Goal: Task Accomplishment & Management: Manage account settings

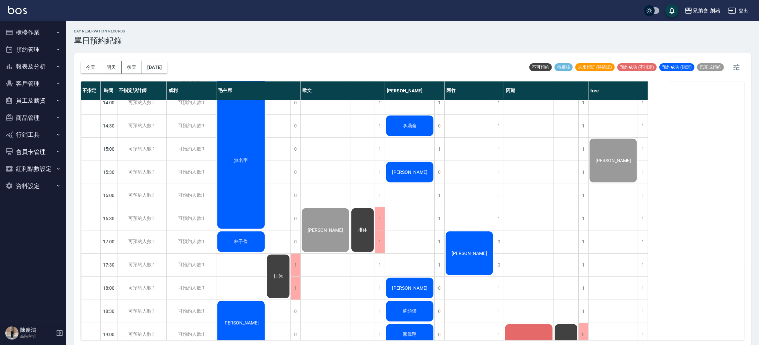
scroll to position [191, 0]
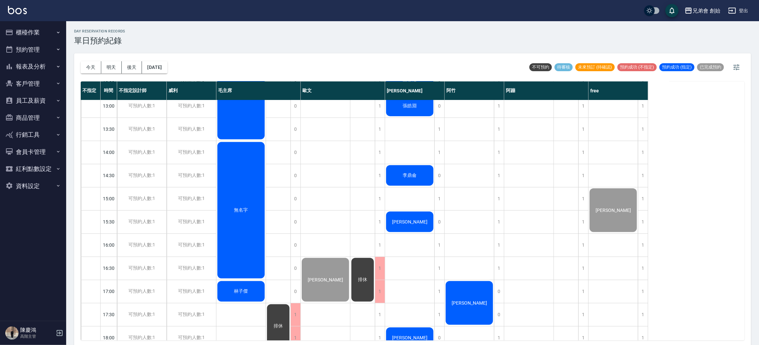
click at [243, 179] on div "無名字" at bounding box center [241, 210] width 49 height 138
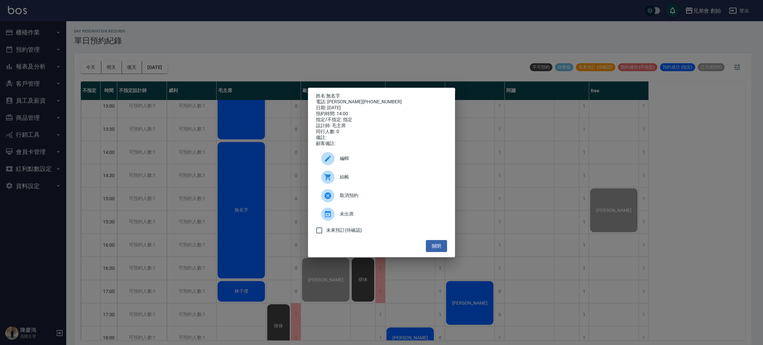
click at [342, 179] on span "結帳" at bounding box center [391, 176] width 102 height 7
click at [353, 41] on div "姓名: 無名字 電話: 徐敬淳0920538266 日期: 2025/09/17 預約時間: 14:00 指定/不指定: 指定 設計師: 毛主席 同行人數: …" at bounding box center [381, 172] width 763 height 345
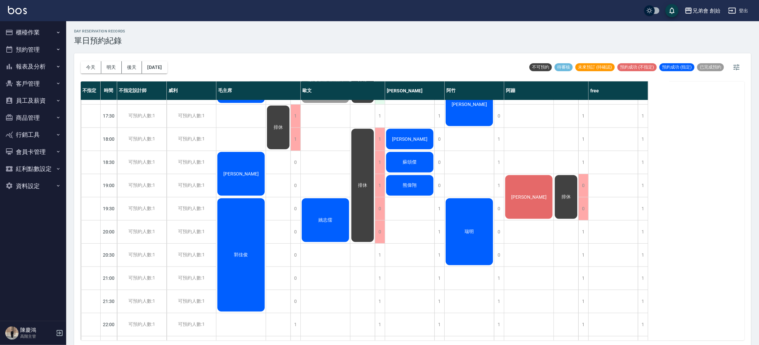
scroll to position [340, 0]
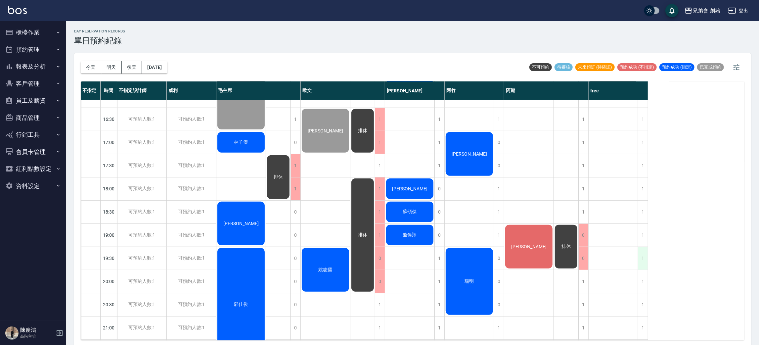
drag, startPoint x: 518, startPoint y: 311, endPoint x: 640, endPoint y: 267, distance: 130.1
click at [522, 315] on div "張昇平" at bounding box center [530, 96] width 50 height 672
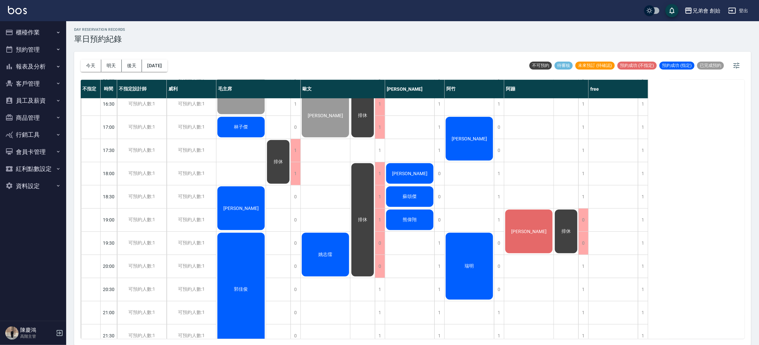
scroll to position [356, 0]
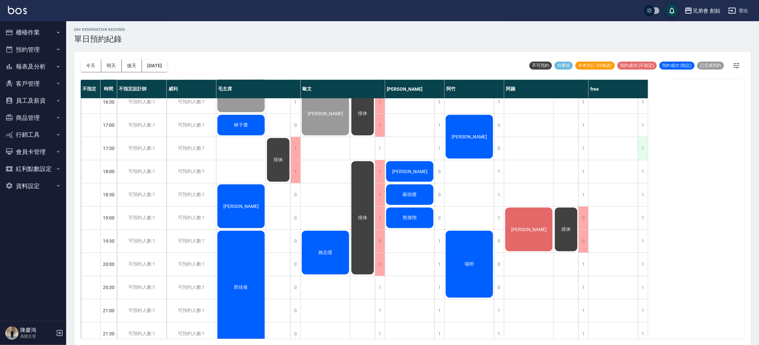
click at [645, 150] on div "1" at bounding box center [643, 148] width 10 height 23
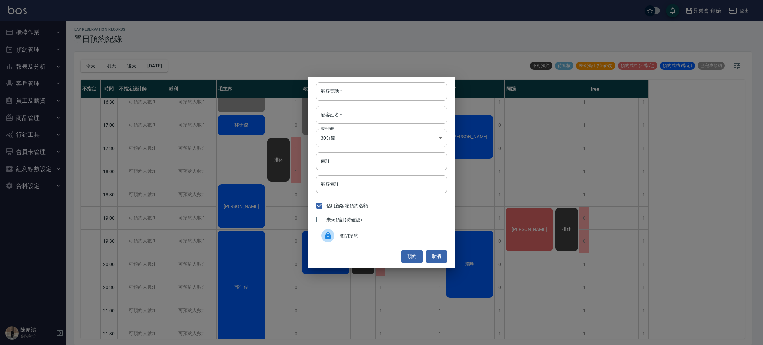
click at [341, 131] on body "兄弟會 創始 登出 櫃檯作業 打帳單 帳單列表 掛單列表 座位開單 營業儀表板 現金收支登錄 高階收支登錄 材料自購登錄 每日結帳 排班表 現場電腦打卡 掃碼…" at bounding box center [381, 171] width 763 height 347
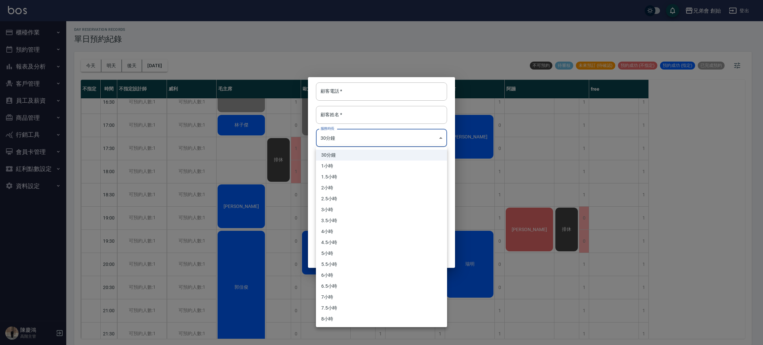
click at [359, 164] on li "1小時" at bounding box center [381, 166] width 131 height 11
type input "2"
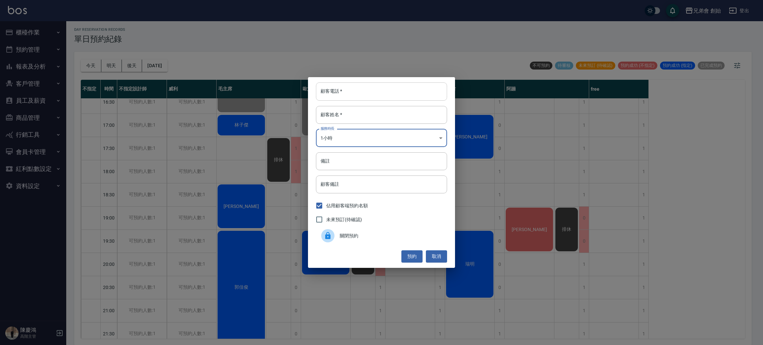
click at [393, 97] on input "顧客電話   *" at bounding box center [381, 91] width 131 height 18
click at [339, 113] on div "顧客姓名   * 顧客姓名   *" at bounding box center [381, 115] width 131 height 18
drag, startPoint x: 347, startPoint y: 98, endPoint x: 354, endPoint y: 91, distance: 10.3
click at [347, 98] on input "顧客電話   *" at bounding box center [381, 91] width 131 height 18
type input "0981842565"
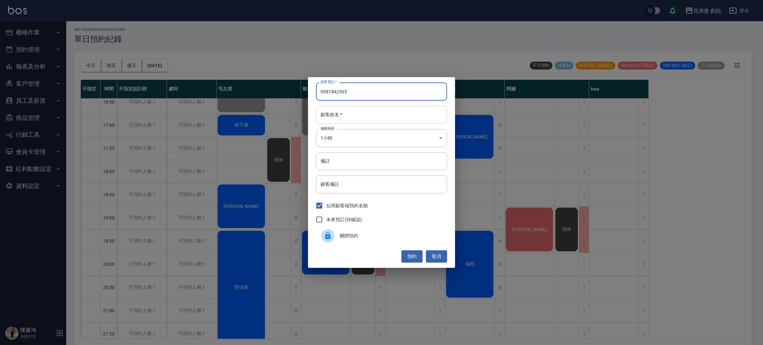
click at [379, 118] on input "顧客姓名   *" at bounding box center [381, 115] width 131 height 18
type input "劉"
click at [414, 261] on button "預約" at bounding box center [411, 256] width 21 height 12
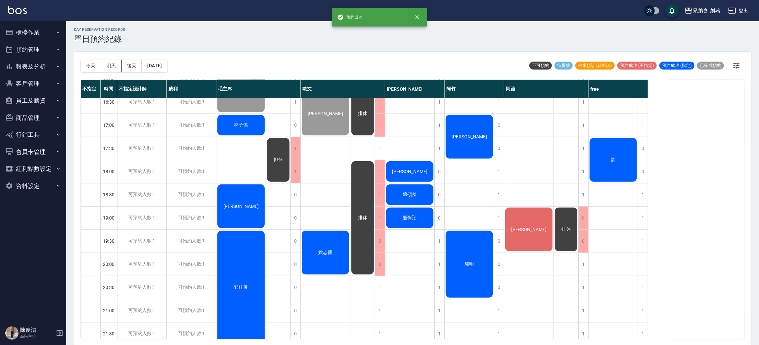
scroll to position [256, 0]
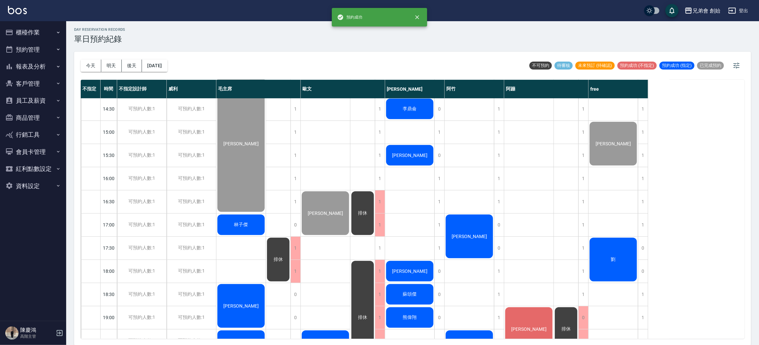
click at [616, 258] on span "劉" at bounding box center [613, 260] width 7 height 6
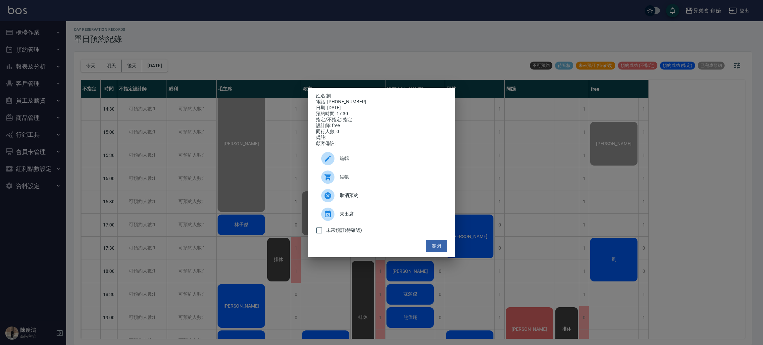
drag, startPoint x: 369, startPoint y: 166, endPoint x: 370, endPoint y: 162, distance: 3.8
click at [370, 162] on div "編輯" at bounding box center [381, 158] width 131 height 19
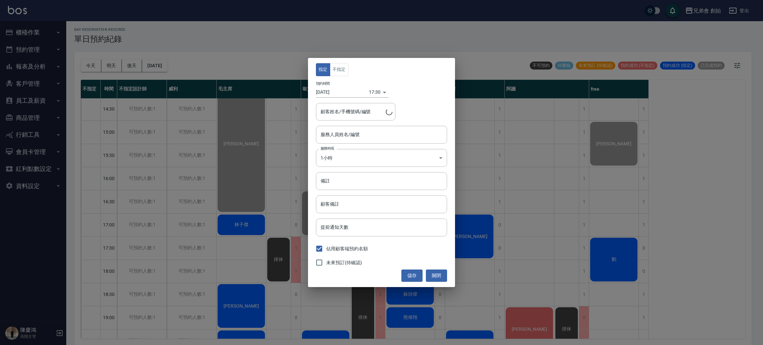
type input "free(無代號)"
type input "劉/0981842565"
click at [342, 76] on div "指定 不指定 預約時間 2025/09/17 17:30 1758101400000 顧客姓名/手機號碼/編號 劉/0981842565 顧客姓名/手機號碼/…" at bounding box center [381, 172] width 147 height 229
click at [345, 69] on button "不指定" at bounding box center [339, 69] width 19 height 13
click at [420, 272] on button "儲存" at bounding box center [411, 275] width 21 height 12
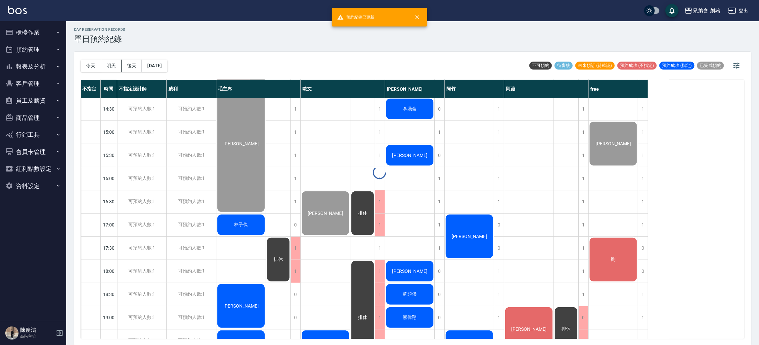
click at [616, 269] on div "day Reservation records 單日預約紀錄 今天 明天 後天 2025/09/17 不可預約 待審核 未來預訂 (待確認) 預約成功 (不指…" at bounding box center [412, 183] width 693 height 326
click at [614, 247] on div "劉" at bounding box center [613, 260] width 49 height 46
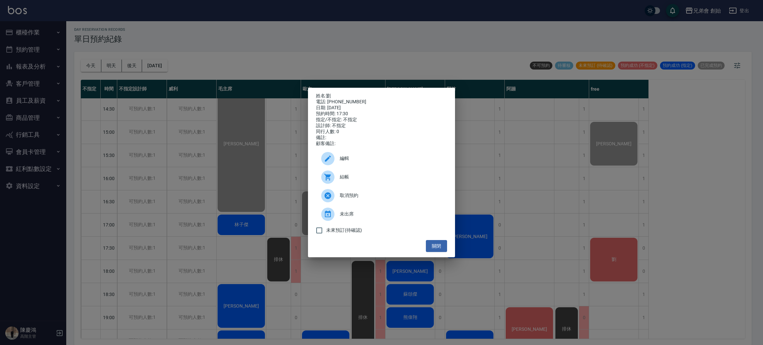
click at [401, 180] on span "結帳" at bounding box center [391, 176] width 102 height 7
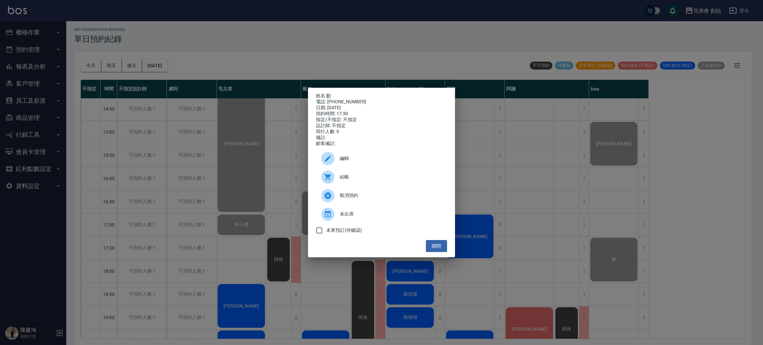
click at [405, 72] on div "姓名: 劉 電話: 0981842565 日期: 2025/09/17 預約時間: 17:30 指定/不指定: 不指定 設計師: 不指定 同行人數: 0 備註…" at bounding box center [381, 172] width 763 height 345
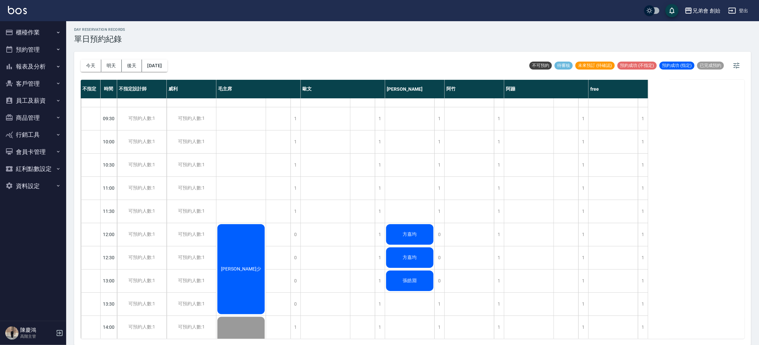
scroll to position [0, 0]
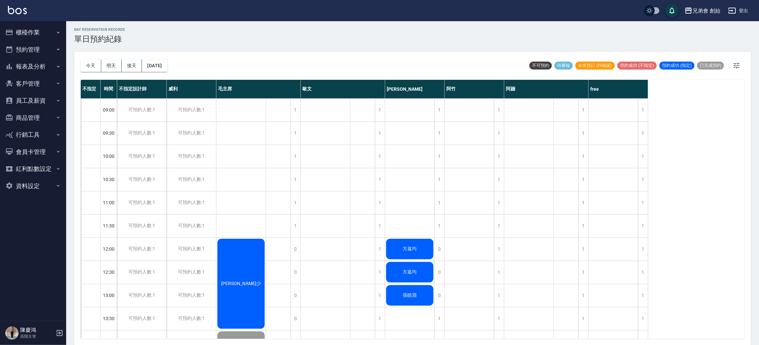
click at [243, 262] on div "[PERSON_NAME]少" at bounding box center [241, 284] width 49 height 92
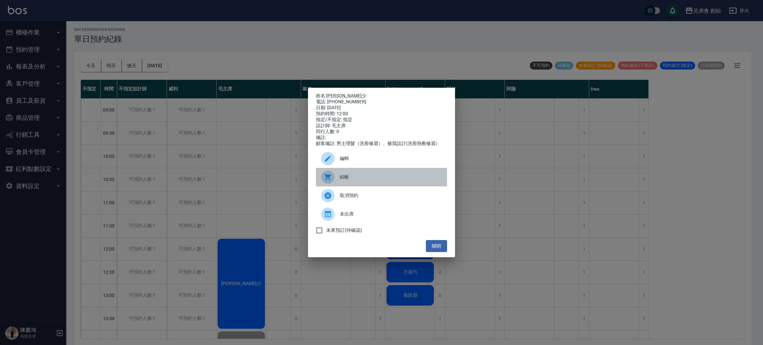
click at [389, 176] on div "結帳" at bounding box center [381, 177] width 131 height 19
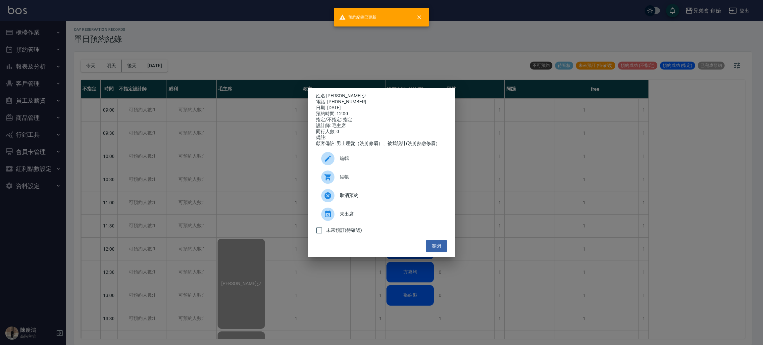
click at [200, 50] on div "姓名: 徐宣少 電話: 0989300373 日期: 2025/09/17 預約時間: 12:00 指定/不指定: 指定 設計師: 毛主席 同行人數: 0 備…" at bounding box center [381, 172] width 763 height 345
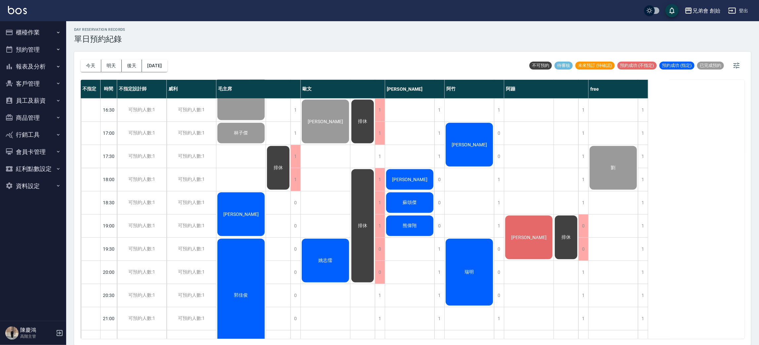
scroll to position [397, 0]
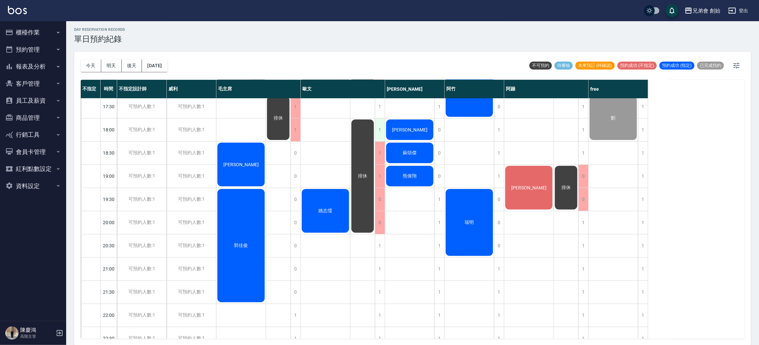
click at [380, 127] on div "1" at bounding box center [380, 130] width 10 height 23
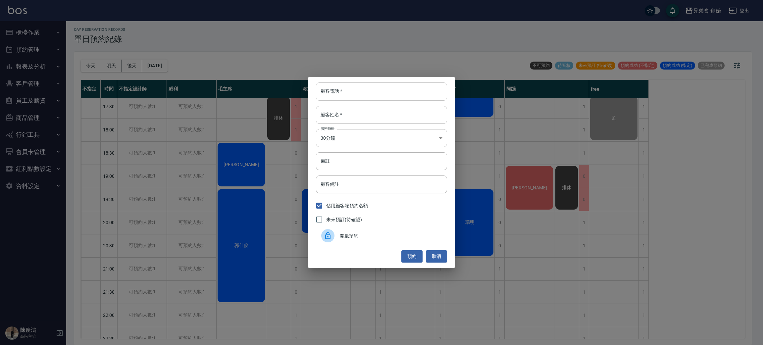
click at [356, 89] on input "顧客電話   *" at bounding box center [381, 91] width 131 height 18
type input "86412005"
click at [361, 107] on input "顧客姓名   *" at bounding box center [381, 115] width 131 height 18
type input "轉帳"
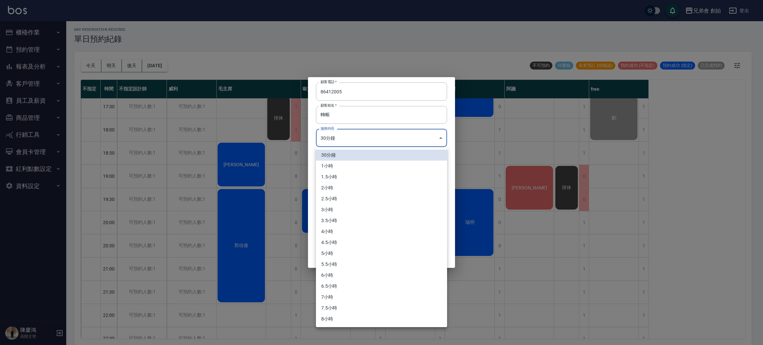
click at [354, 137] on body "兄弟會 創始 登出 櫃檯作業 打帳單 帳單列表 掛單列表 座位開單 營業儀表板 現金收支登錄 高階收支登錄 材料自購登錄 每日結帳 排班表 現場電腦打卡 掃碼…" at bounding box center [381, 171] width 763 height 347
click at [348, 165] on li "1小時" at bounding box center [381, 166] width 131 height 11
type input "2"
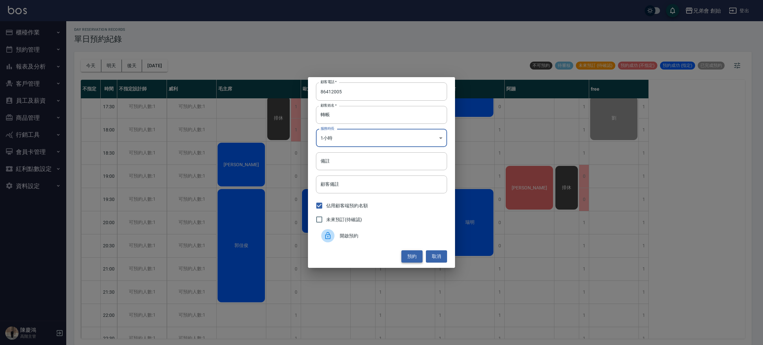
click at [404, 254] on button "預約" at bounding box center [411, 256] width 21 height 12
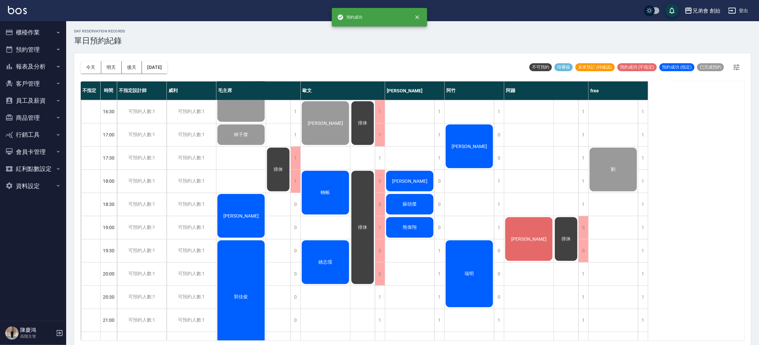
scroll to position [248, 0]
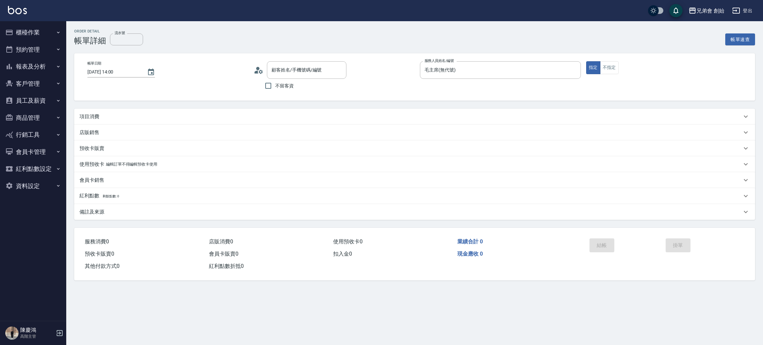
type input "無名字/[PERSON_NAME]0920538266/null"
click at [255, 70] on icon at bounding box center [259, 70] width 10 height 10
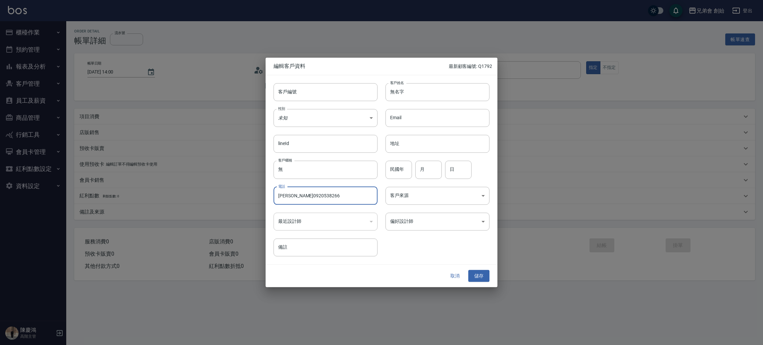
drag, startPoint x: 288, startPoint y: 193, endPoint x: 285, endPoint y: 194, distance: 3.7
click at [284, 194] on input "[PERSON_NAME]0920538266" at bounding box center [325, 196] width 104 height 18
drag, startPoint x: 290, startPoint y: 195, endPoint x: 249, endPoint y: 188, distance: 42.2
click at [249, 188] on div "編輯客戶資料 最新顧客編號: Q1792 客戶編號 客戶編號 客戶姓名 無名字 客戶姓名 性別 未知 UNKNOWN 性別 Email Email lineI…" at bounding box center [381, 172] width 763 height 345
type input "0920538266"
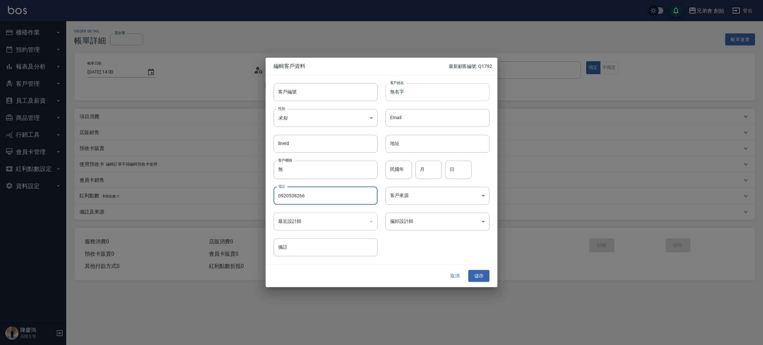
click at [410, 95] on input "無名字" at bounding box center [437, 92] width 104 height 18
drag, startPoint x: 410, startPoint y: 96, endPoint x: 356, endPoint y: 92, distance: 53.5
click at [356, 93] on div "客戶編號 客戶編號 客戶姓名 無名字 客戶姓名 性別 未知 UNKNOWN 性別 Email Email lineId lineId 地址 地址 客戶暱稱 無…" at bounding box center [378, 165] width 224 height 181
paste input "[PERSON_NAME]"
type input "[PERSON_NAME]"
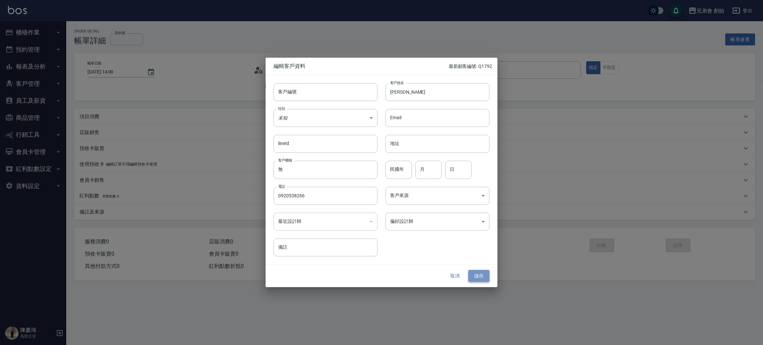
click at [480, 277] on button "儲存" at bounding box center [478, 276] width 21 height 12
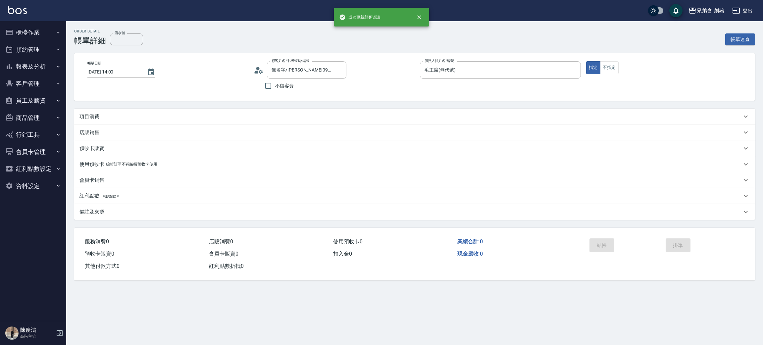
type input "徐敬淳/0920538266/"
click at [105, 116] on div "項目消費" at bounding box center [410, 116] width 662 height 7
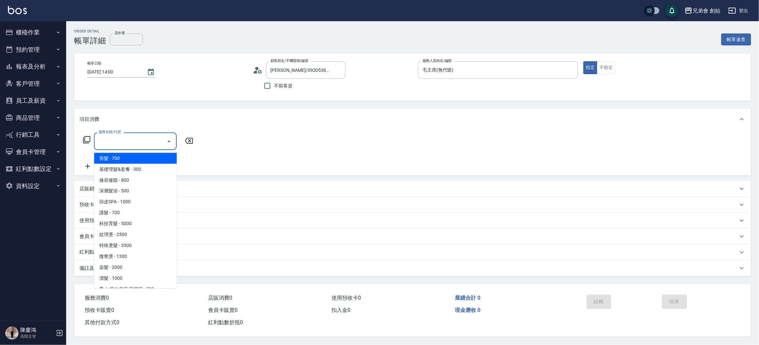
click at [133, 142] on input "服務名稱/代號" at bounding box center [130, 141] width 67 height 12
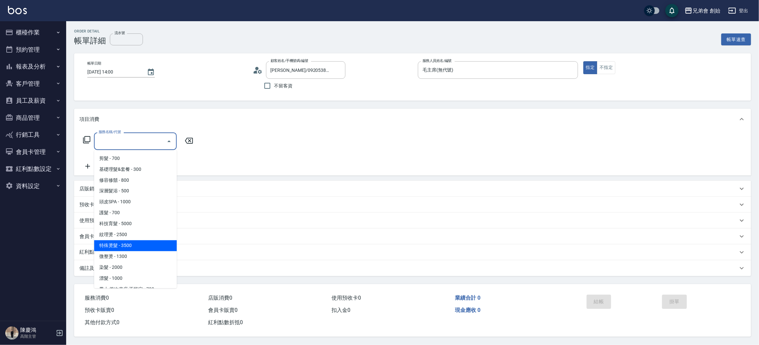
click at [130, 241] on span "特殊燙髮 - 3500" at bounding box center [135, 245] width 83 height 11
type input "特殊燙髮(D02)"
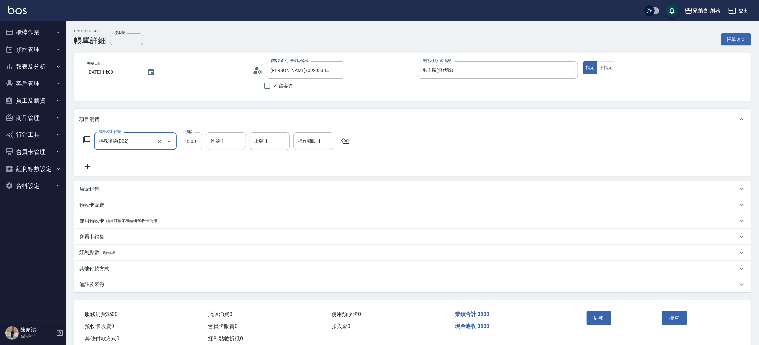
click at [198, 142] on input "3500" at bounding box center [192, 141] width 22 height 18
type input "6000"
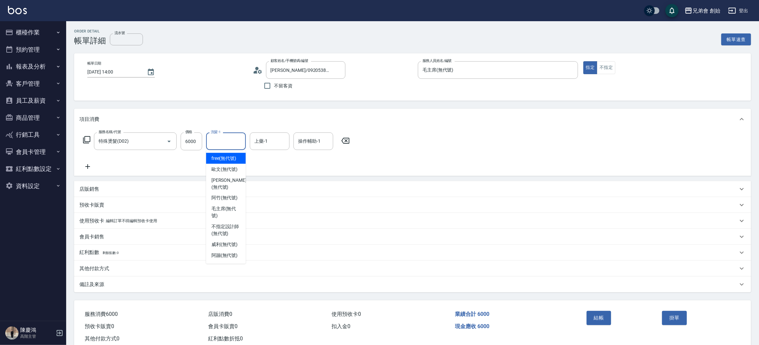
click at [225, 147] on input "洗髮-1" at bounding box center [226, 141] width 34 height 12
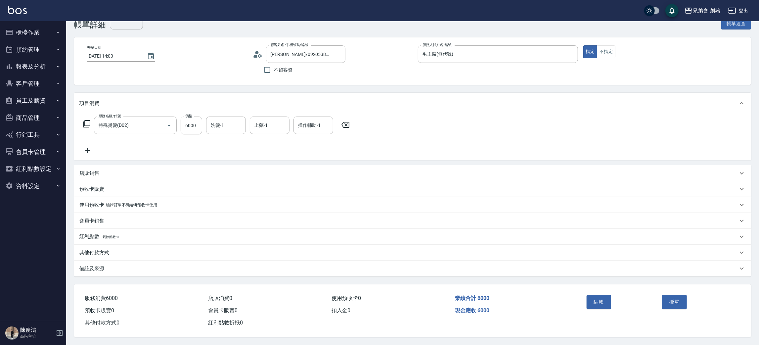
click at [362, 87] on div "Order detail 帳單詳細 流水號 流水號 帳單速查 帳單日期 2025/09/17 14:00 顧客姓名/手機號碼/編號 徐敬淳/092053826…" at bounding box center [412, 175] width 693 height 340
click at [229, 120] on input "洗髮-1" at bounding box center [226, 126] width 34 height 12
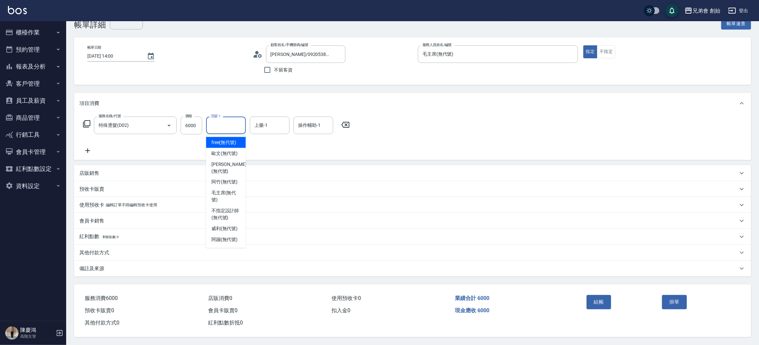
click at [221, 101] on div "項目消費" at bounding box center [408, 103] width 659 height 7
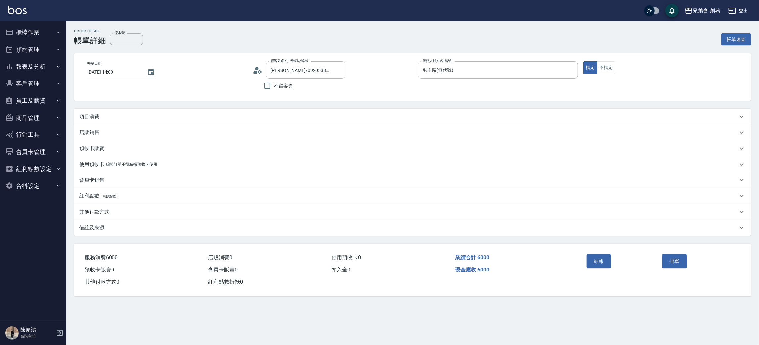
scroll to position [0, 0]
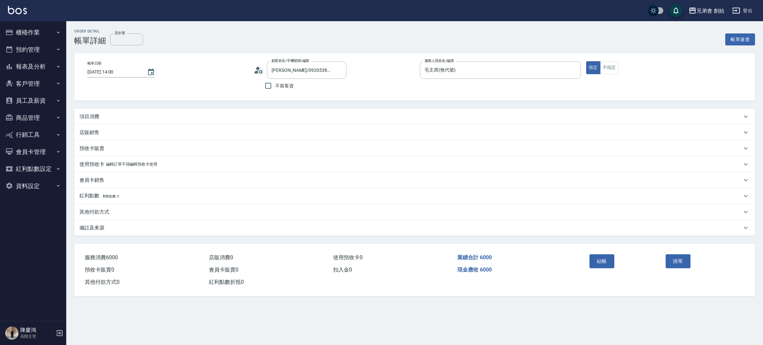
click at [103, 114] on div "項目消費" at bounding box center [410, 116] width 662 height 7
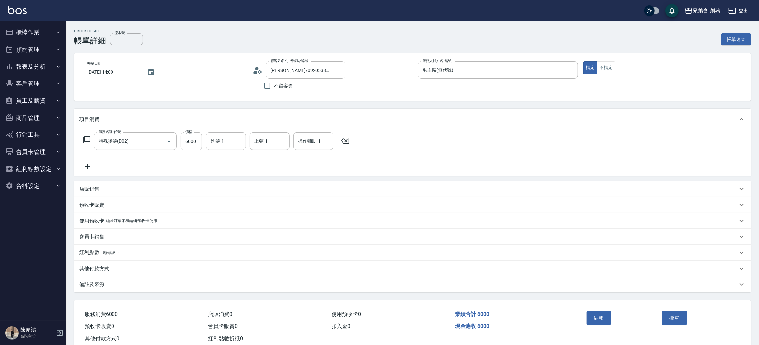
click at [90, 168] on icon at bounding box center [87, 167] width 17 height 8
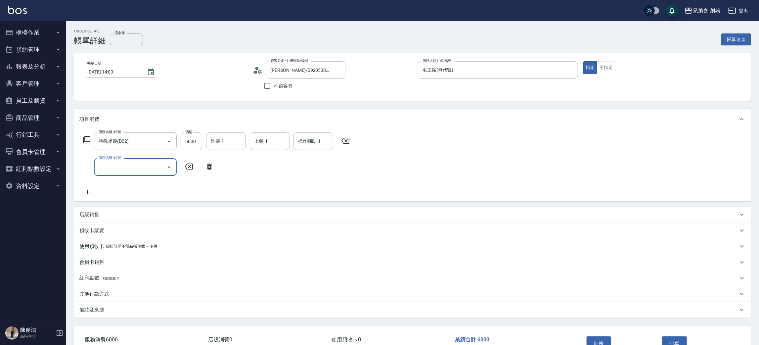
click at [113, 169] on input "服務名稱/代號" at bounding box center [130, 167] width 67 height 12
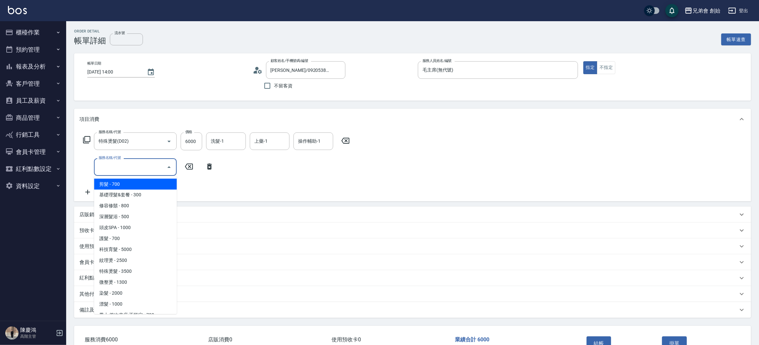
drag, startPoint x: 127, startPoint y: 183, endPoint x: 138, endPoint y: 182, distance: 11.0
click at [128, 183] on span "剪髮 - 700" at bounding box center [135, 184] width 83 height 11
type input "剪髮(A01)"
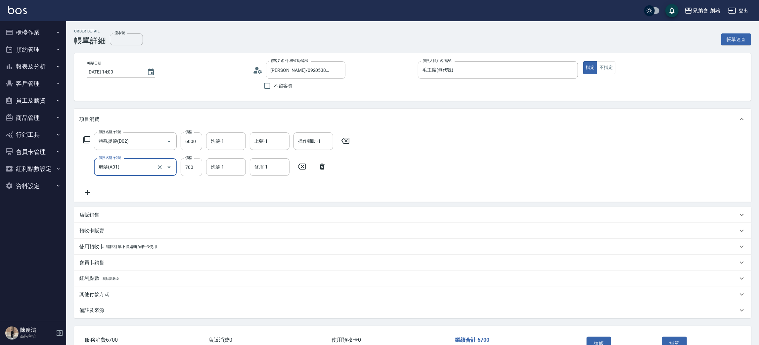
click at [184, 169] on input "700" at bounding box center [192, 167] width 22 height 18
type input "1000"
click at [100, 209] on div "店販銷售" at bounding box center [412, 215] width 677 height 16
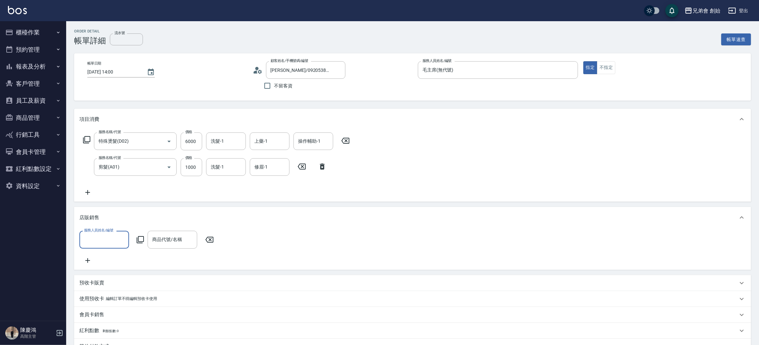
click at [108, 240] on input "服務人員姓名/編號" at bounding box center [104, 240] width 44 height 12
click at [91, 184] on span "毛主席 (無代號)" at bounding box center [100, 183] width 31 height 7
type input "毛主席(無代號)"
click at [164, 245] on div "商品代號/名稱" at bounding box center [173, 240] width 50 height 18
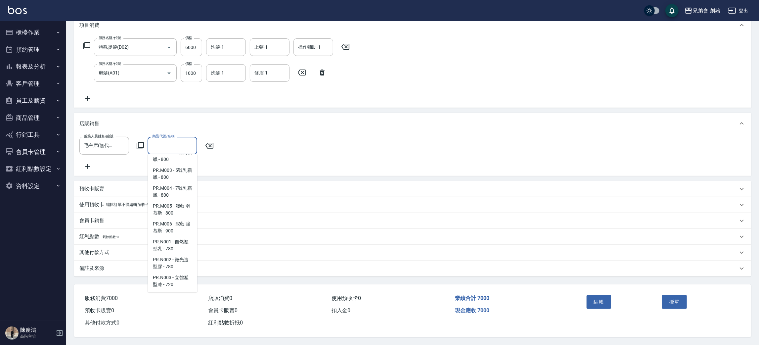
scroll to position [99, 0]
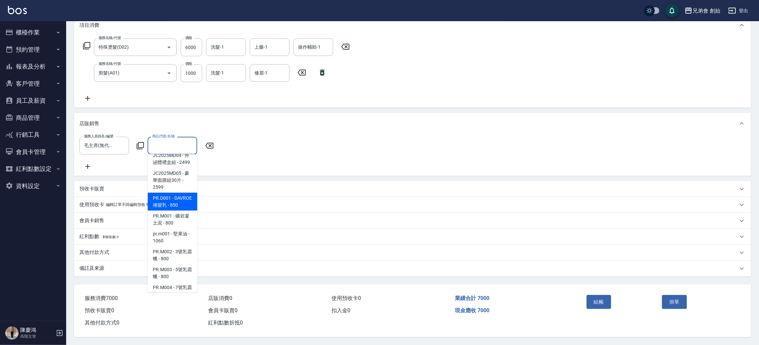
click at [177, 203] on span "PR.D001 - DAVROE捲髮乳 - 850" at bounding box center [173, 202] width 50 height 18
type input "DAVROE捲髮乳"
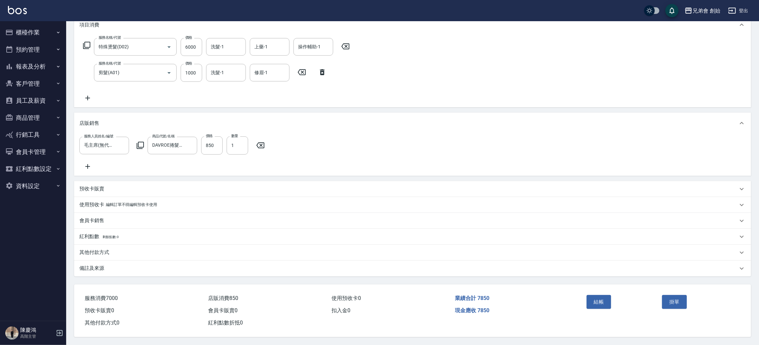
click at [89, 163] on icon at bounding box center [87, 167] width 17 height 8
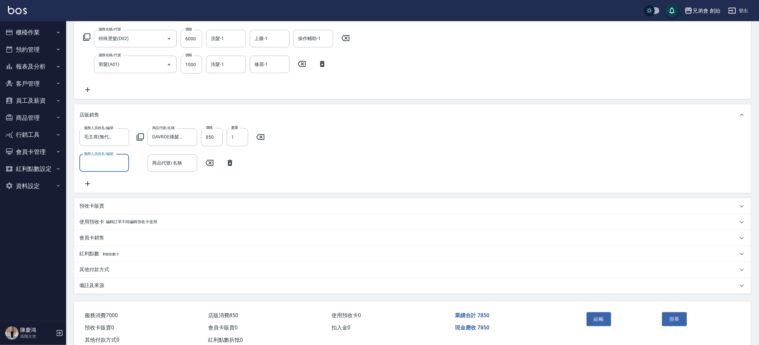
click at [97, 162] on input "服務人員姓名/編號" at bounding box center [104, 163] width 44 height 12
drag, startPoint x: 106, startPoint y: 227, endPoint x: 143, endPoint y: 191, distance: 51.0
click at [107, 225] on div "毛主席 (無代號)" at bounding box center [104, 230] width 50 height 11
type input "毛主席(無代號)"
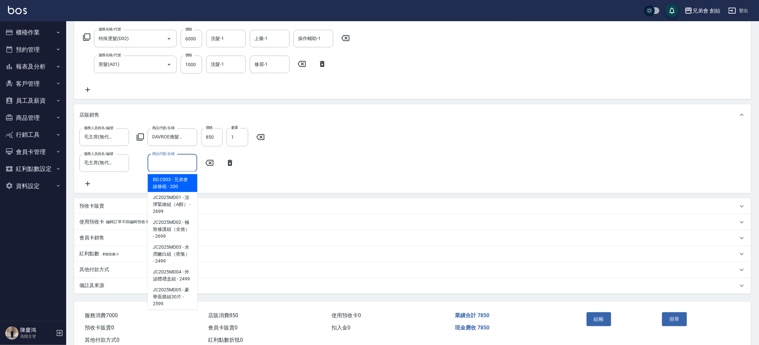
click at [164, 164] on input "商品代號/名稱" at bounding box center [173, 163] width 44 height 12
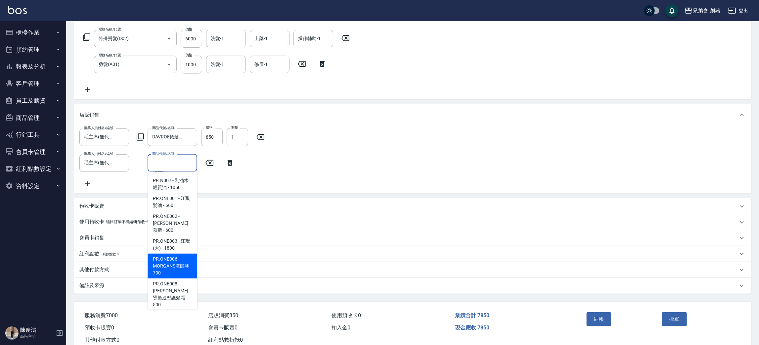
scroll to position [317, 0]
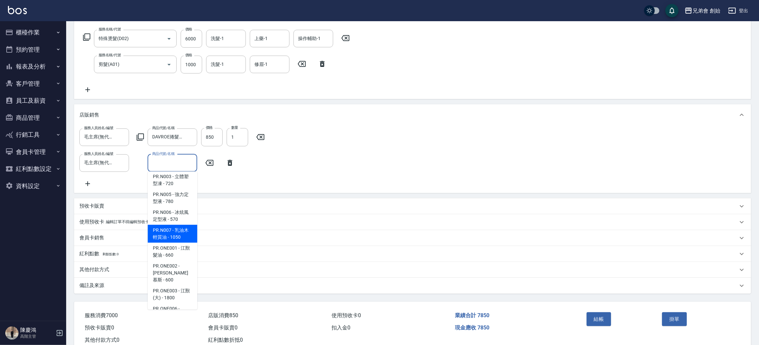
click at [182, 242] on span "PR.N007 - 乳油木輕質油 - 1050" at bounding box center [173, 234] width 50 height 18
type input "乳油木輕質油"
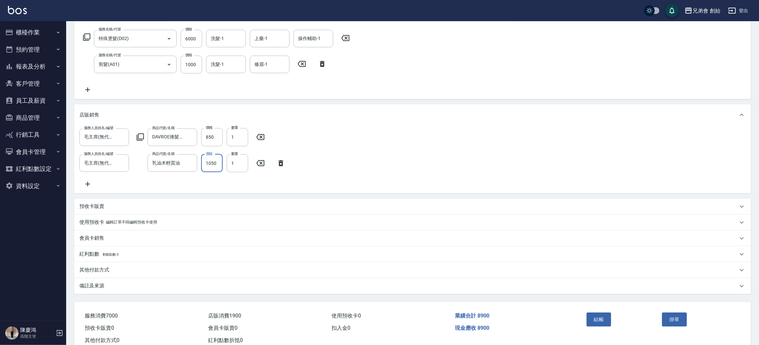
click at [217, 164] on input "1050" at bounding box center [212, 163] width 22 height 18
type input "950"
click at [217, 131] on input "850" at bounding box center [212, 137] width 22 height 18
click at [216, 133] on input "850" at bounding box center [212, 137] width 22 height 18
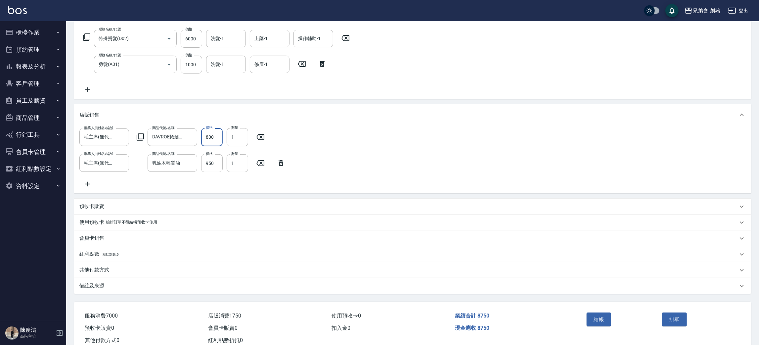
scroll to position [53, 0]
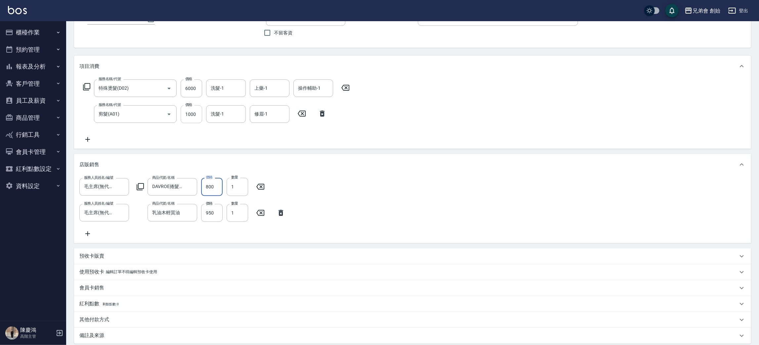
type input "800"
click at [198, 112] on input "1000" at bounding box center [192, 114] width 22 height 18
click at [196, 83] on input "6000" at bounding box center [192, 88] width 22 height 18
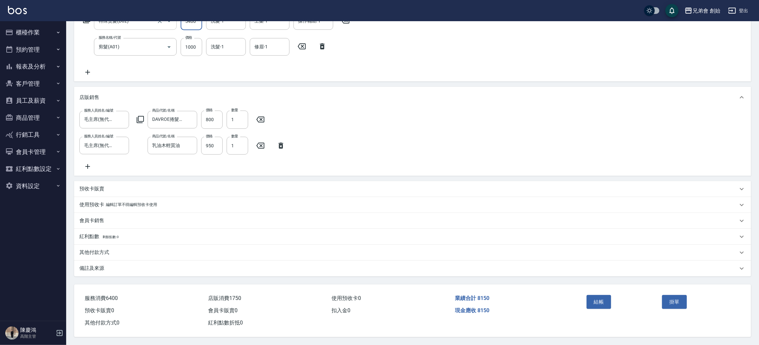
scroll to position [0, 0]
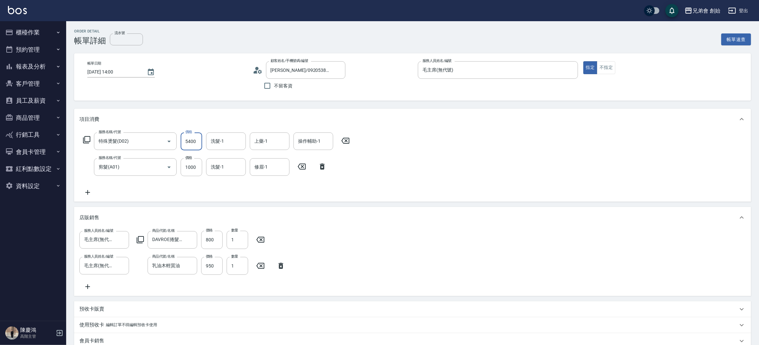
type input "5400"
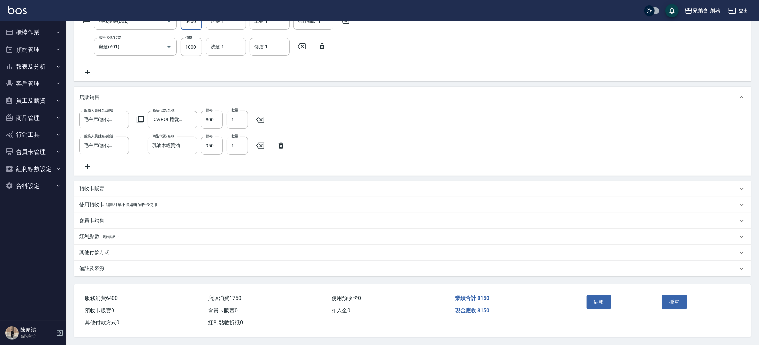
click at [101, 245] on div "其他付款方式" at bounding box center [412, 253] width 677 height 16
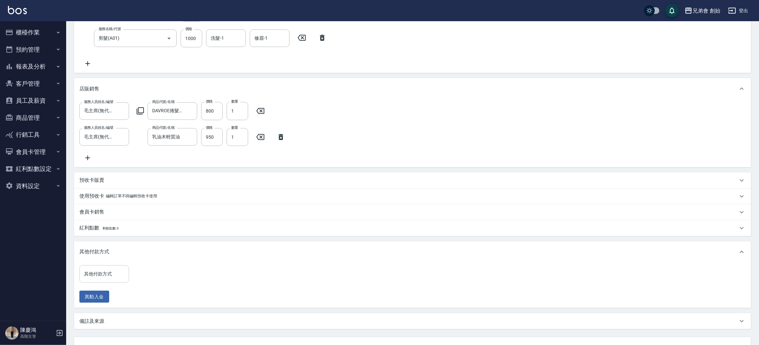
click at [109, 280] on input "其他付款方式" at bounding box center [104, 274] width 44 height 12
click at [107, 312] on span "轉帳" at bounding box center [104, 309] width 50 height 11
type input "轉帳"
click at [153, 283] on input "0" at bounding box center [158, 274] width 50 height 18
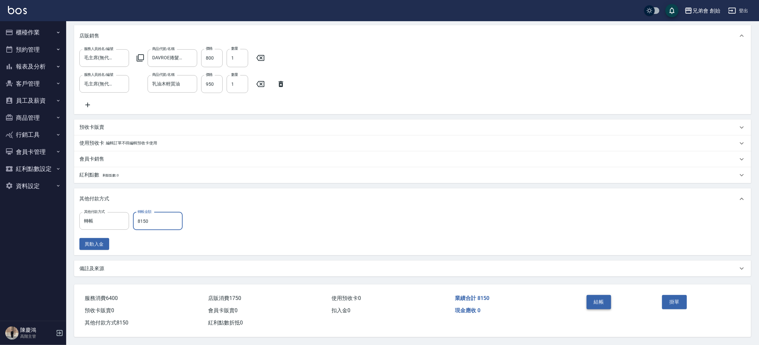
type input "8150"
click at [599, 302] on button "結帳" at bounding box center [599, 302] width 25 height 14
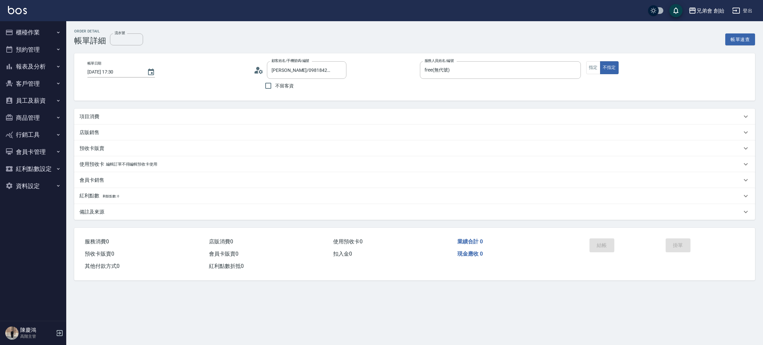
click at [109, 115] on div "項目消費" at bounding box center [410, 116] width 662 height 7
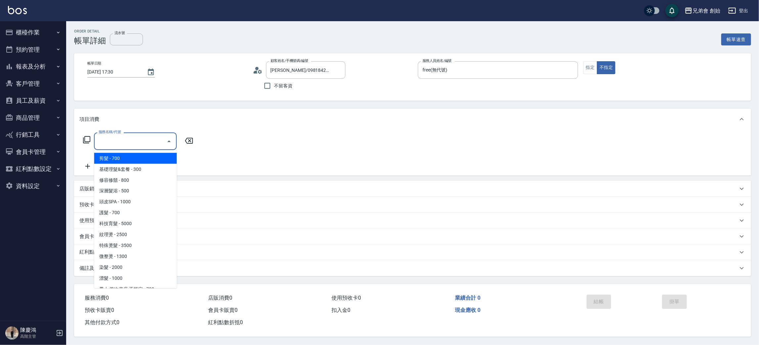
click at [122, 146] on input "服務名稱/代號" at bounding box center [130, 141] width 67 height 12
drag, startPoint x: 135, startPoint y: 158, endPoint x: 134, endPoint y: 153, distance: 5.3
click at [135, 157] on span "剪髮 - 700" at bounding box center [135, 158] width 83 height 11
type input "剪髮(A01)"
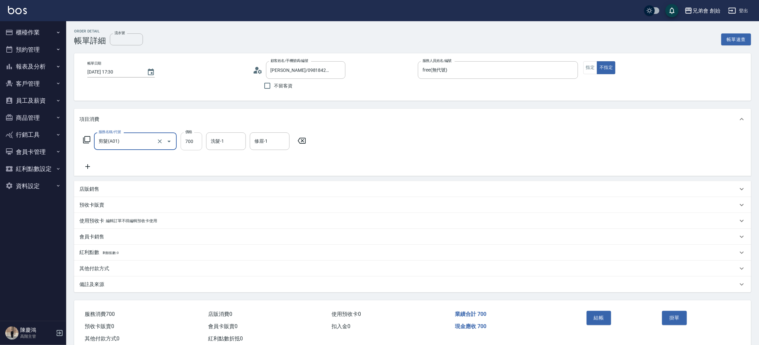
drag, startPoint x: 199, startPoint y: 142, endPoint x: 201, endPoint y: 132, distance: 9.8
click at [199, 142] on input "700" at bounding box center [192, 141] width 22 height 18
type input "500"
click at [543, 149] on div "服務名稱/代號 剪髮(A01) 服務名稱/代號 價格 500 價格 洗髮-1 洗髮-1 修眉-1 修眉-1" at bounding box center [412, 153] width 677 height 46
click at [599, 313] on button "結帳" at bounding box center [599, 318] width 25 height 14
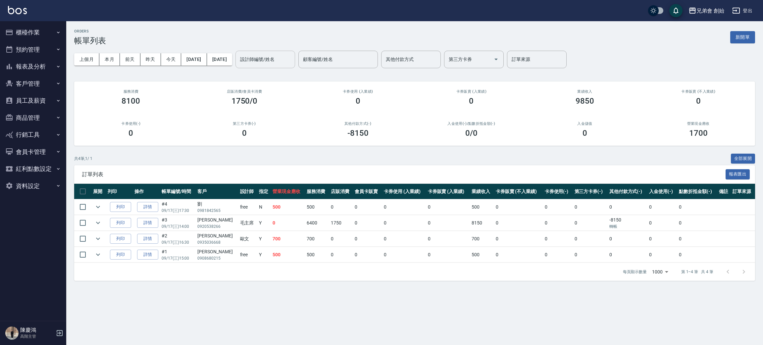
click at [271, 59] on div "設計師編號/姓名 設計師編號/姓名" at bounding box center [265, 60] width 60 height 18
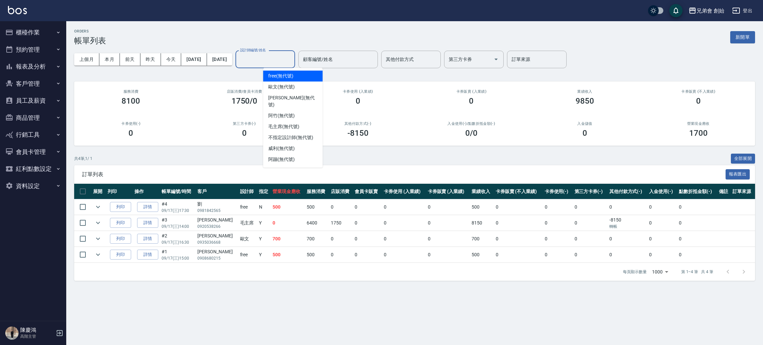
click at [297, 73] on div "free (無代號)" at bounding box center [293, 76] width 60 height 11
type input "free(無代號)"
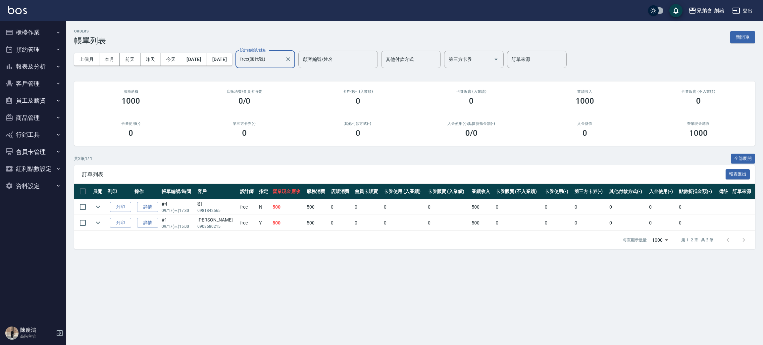
drag, startPoint x: 112, startPoint y: 57, endPoint x: 86, endPoint y: 69, distance: 28.7
click at [112, 57] on button "本月" at bounding box center [109, 59] width 21 height 12
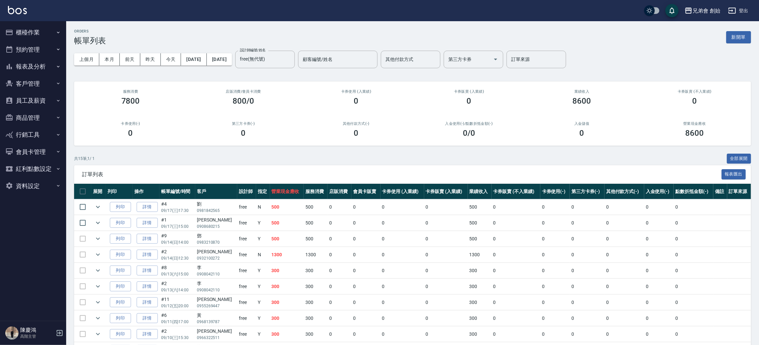
scroll to position [120, 0]
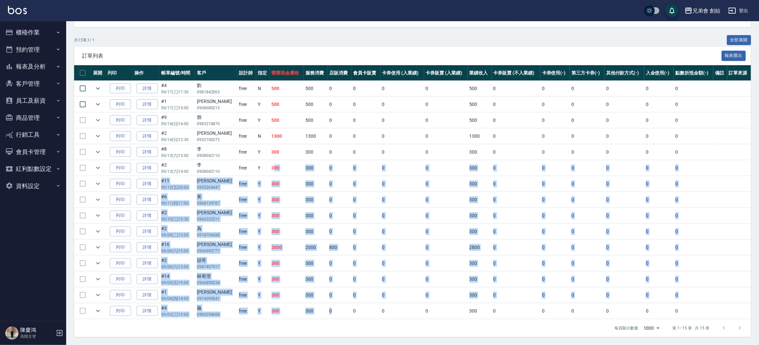
drag, startPoint x: 273, startPoint y: 181, endPoint x: 331, endPoint y: 301, distance: 132.8
click at [331, 310] on tbody "列印 詳情 #4 09/17 (三) 17:30 劉 0981842565 free N 500 500 0 0 0 0 500 0 0 0 0 0 0 列印…" at bounding box center [412, 200] width 677 height 238
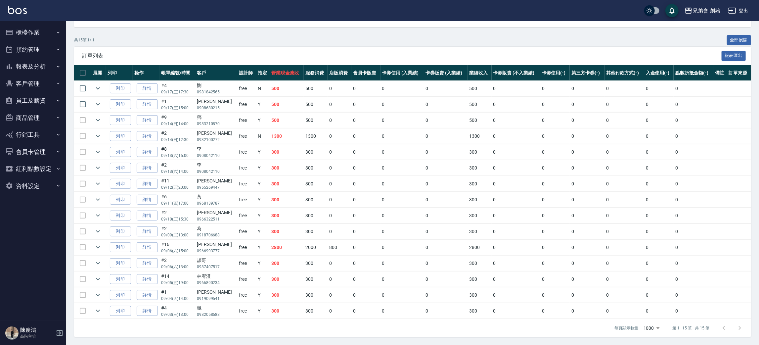
click at [335, 329] on div "每頁顯示數量 1000 1000 第 1–15 筆 共 15 筆" at bounding box center [412, 328] width 677 height 18
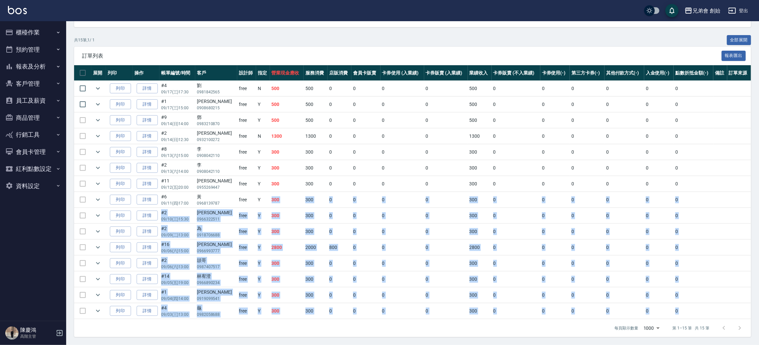
drag, startPoint x: 275, startPoint y: 238, endPoint x: 367, endPoint y: 332, distance: 131.8
click at [364, 332] on div "訂單列表 報表匯出 展開 列印 操作 帳單編號/時間 客戶 設計師 指定 營業現金應收 服務消費 店販消費 會員卡販賣 卡券使用 (入業績) 卡券販賣 (入業…" at bounding box center [412, 192] width 677 height 290
click at [371, 317] on td "0" at bounding box center [366, 311] width 29 height 16
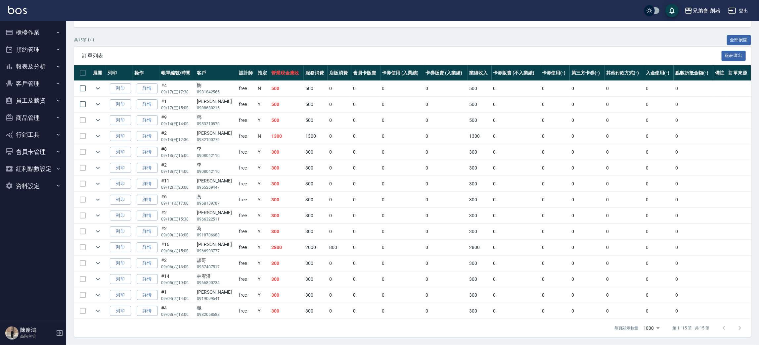
click at [271, 153] on td "300" at bounding box center [287, 152] width 34 height 16
drag, startPoint x: 193, startPoint y: 178, endPoint x: 436, endPoint y: 178, distance: 242.7
click at [427, 182] on tr "列印 詳情 #11 09/12 (五) 20:00 陳慶展 0955269447 free Y 300 300 0 0 0 0 300 0 0 0 0 0 0" at bounding box center [412, 184] width 677 height 16
click at [456, 164] on td "0" at bounding box center [446, 168] width 44 height 16
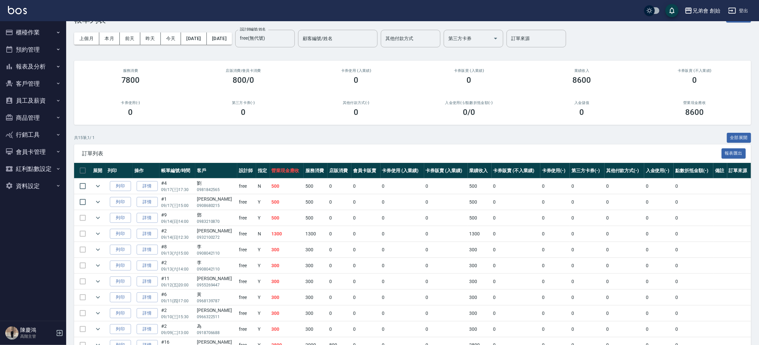
scroll to position [0, 0]
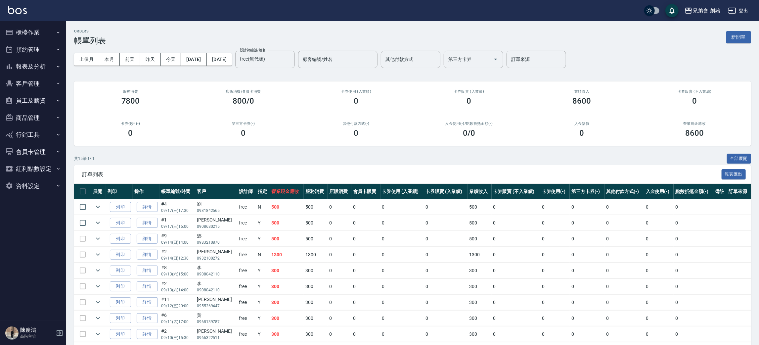
click at [39, 49] on button "預約管理" at bounding box center [33, 49] width 61 height 17
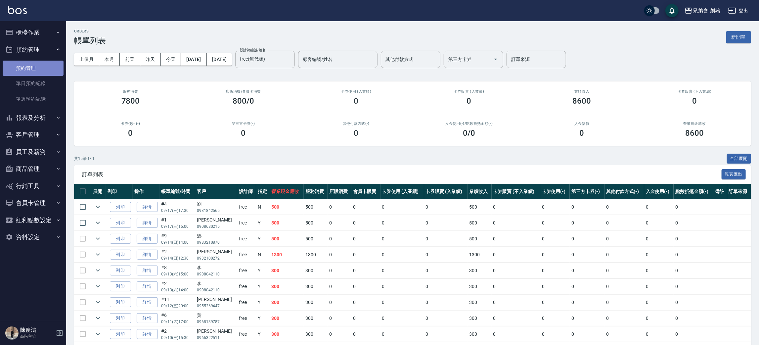
click at [40, 75] on link "預約管理" at bounding box center [33, 68] width 61 height 15
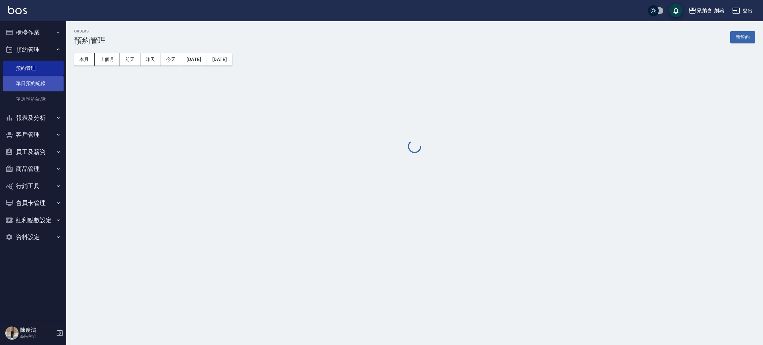
click at [36, 90] on link "單日預約紀錄" at bounding box center [33, 83] width 61 height 15
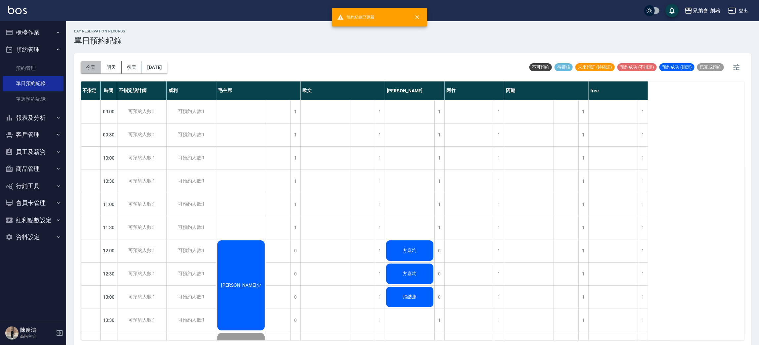
click at [92, 73] on button "今天" at bounding box center [91, 67] width 21 height 12
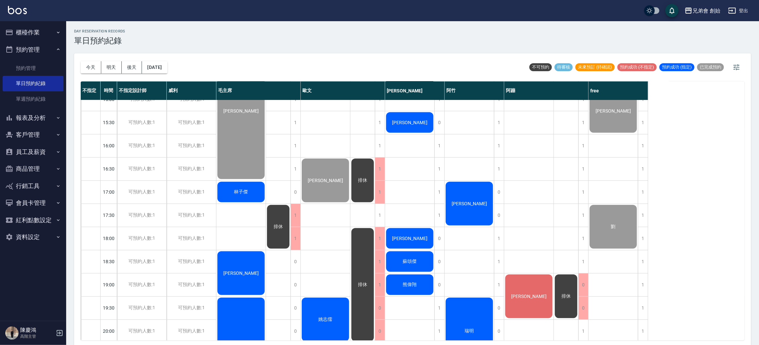
scroll to position [241, 0]
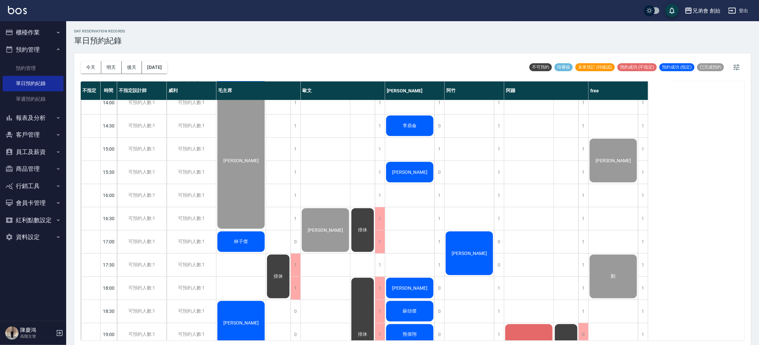
click at [109, 68] on button "明天" at bounding box center [111, 67] width 21 height 12
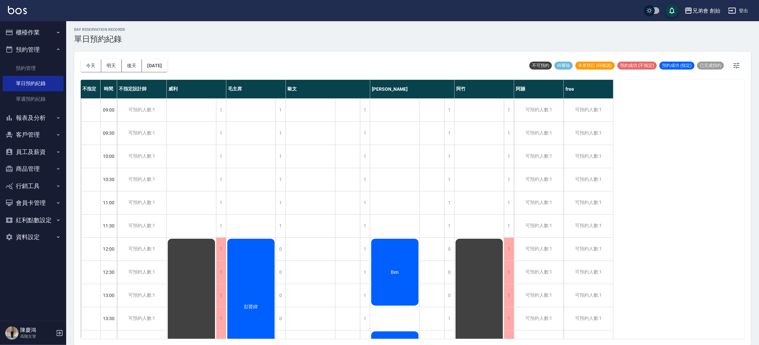
scroll to position [149, 0]
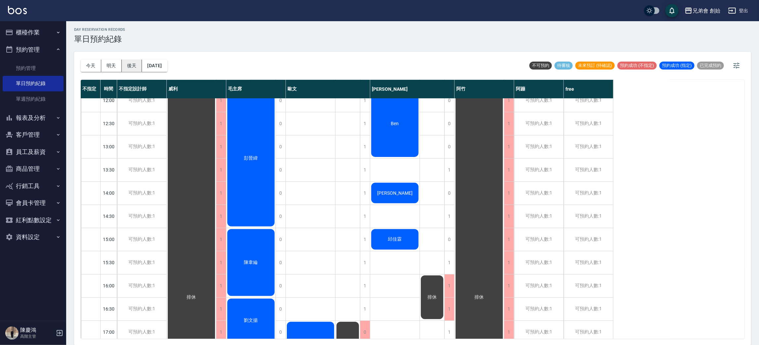
click at [132, 62] on button "後天" at bounding box center [132, 66] width 21 height 12
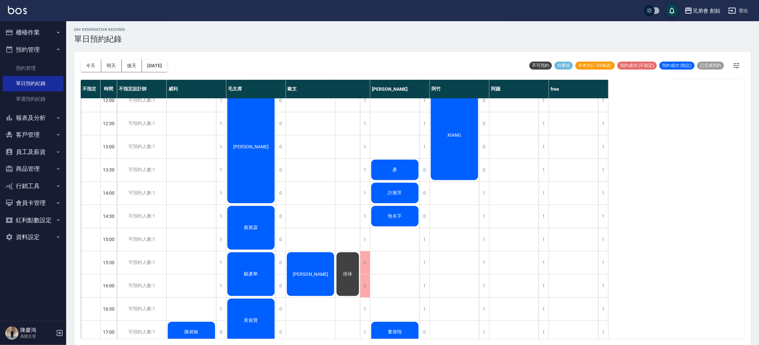
scroll to position [439, 0]
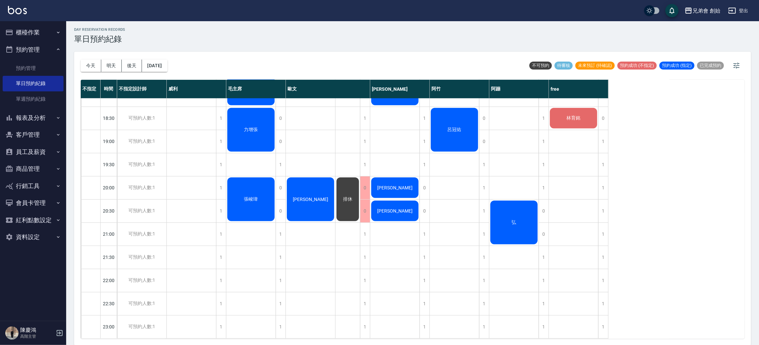
click at [566, 107] on div "林育銘" at bounding box center [573, 118] width 49 height 23
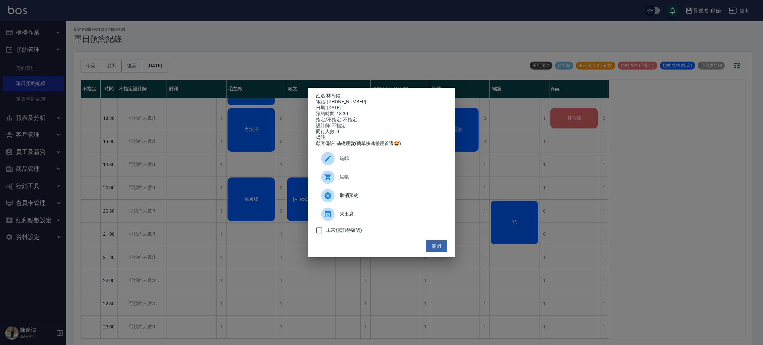
click at [629, 151] on div "姓名: 林育銘 電話: 0982701924 日期: 2025/09/19 預約時間: 18:30 指定/不指定: 不指定 設計師: 不指定 同行人數: 0 …" at bounding box center [381, 172] width 763 height 345
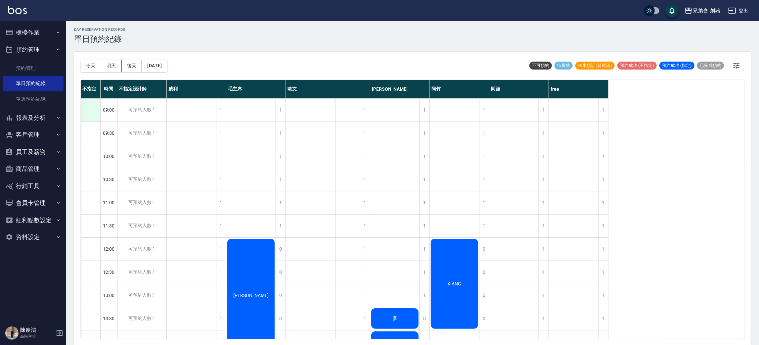
scroll to position [0, 0]
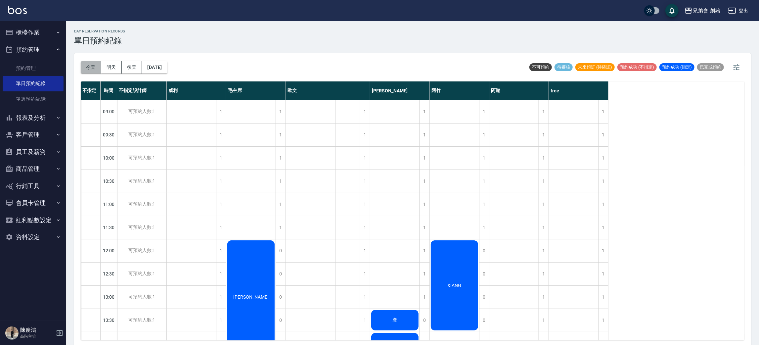
click at [96, 69] on button "今天" at bounding box center [91, 67] width 21 height 12
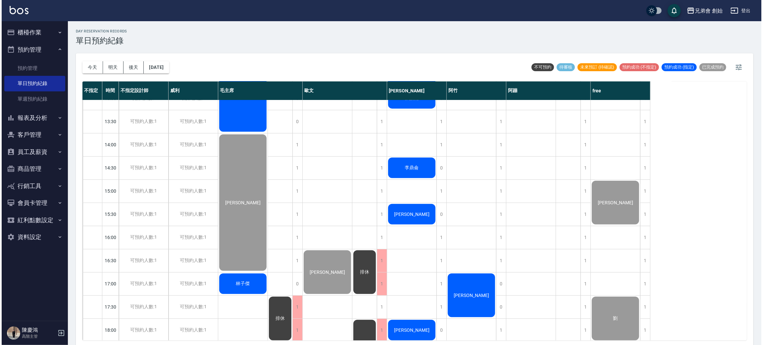
scroll to position [248, 0]
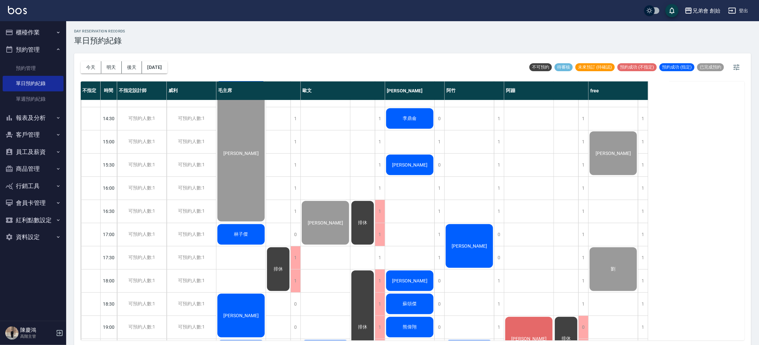
click at [252, 230] on div "林子傑" at bounding box center [241, 234] width 49 height 23
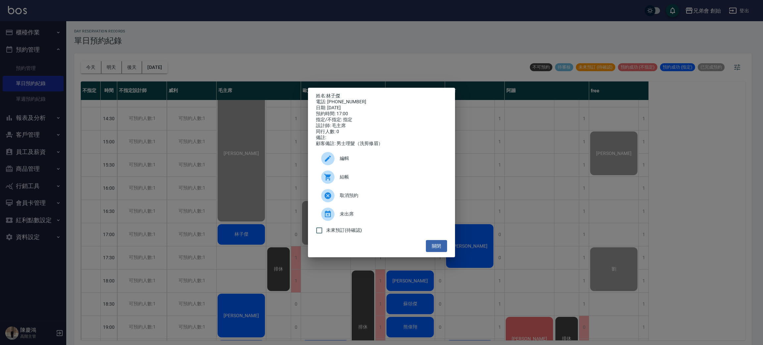
click at [328, 176] on div at bounding box center [327, 177] width 13 height 13
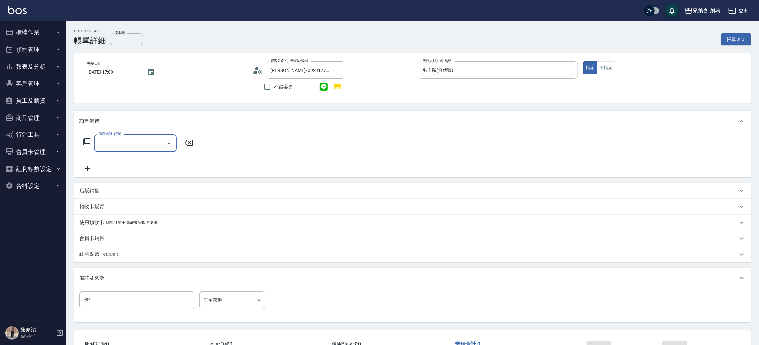
click at [124, 144] on input "服務名稱/代號" at bounding box center [130, 143] width 67 height 12
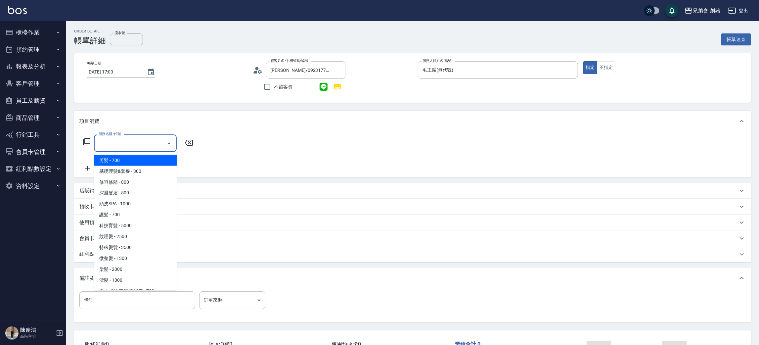
click at [127, 159] on span "剪髮 - 700" at bounding box center [135, 160] width 83 height 11
type input "剪髮(A01)"
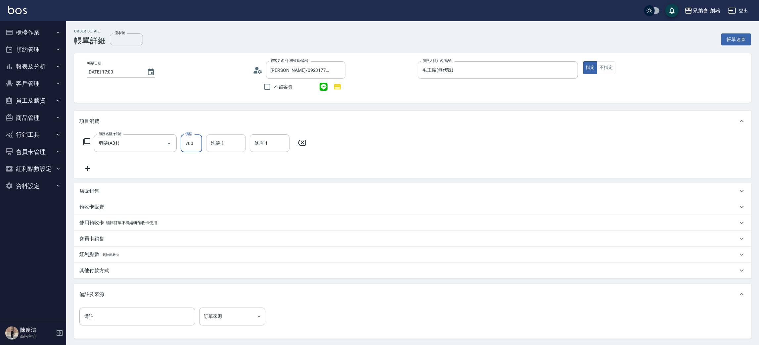
drag, startPoint x: 185, startPoint y: 143, endPoint x: 213, endPoint y: 146, distance: 28.0
click at [185, 143] on input "700" at bounding box center [192, 143] width 22 height 18
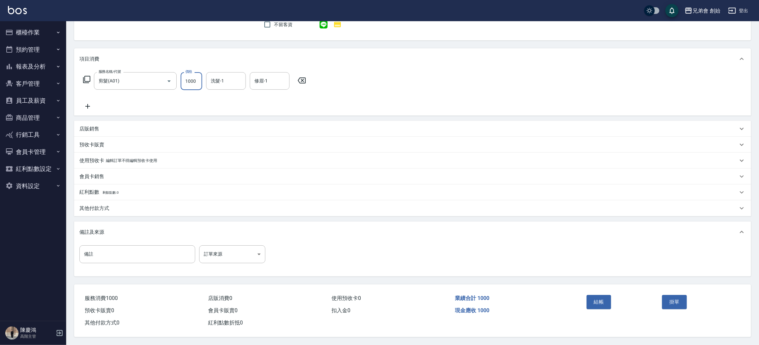
type input "1000"
click at [605, 295] on button "結帳" at bounding box center [599, 302] width 25 height 14
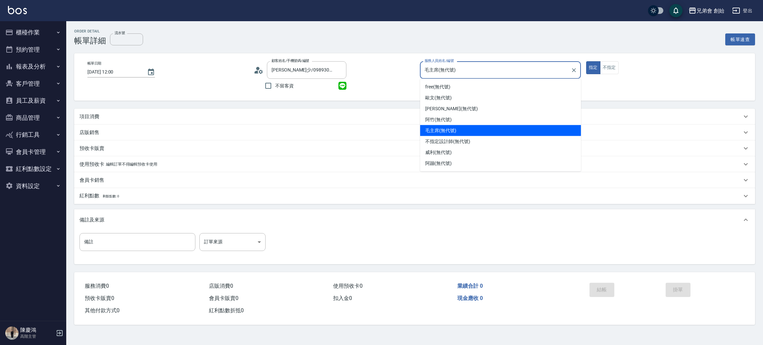
click at [470, 67] on input "毛主席(無代號)" at bounding box center [495, 70] width 145 height 12
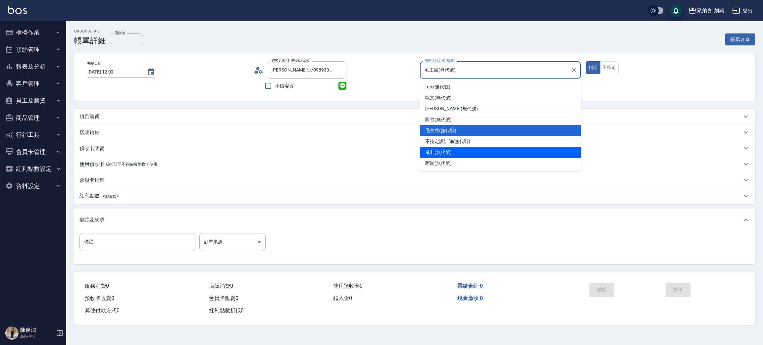
click at [447, 150] on span "[PERSON_NAME] (無代號)" at bounding box center [438, 152] width 26 height 7
type input "[PERSON_NAME](無代號)"
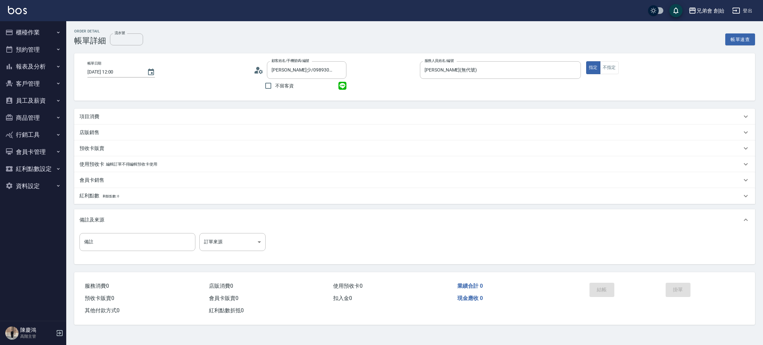
click at [238, 113] on div "項目消費" at bounding box center [410, 116] width 662 height 7
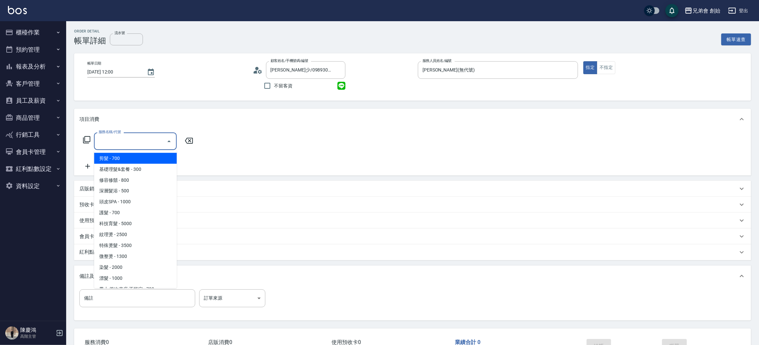
click at [142, 144] on input "服務名稱/代號" at bounding box center [130, 141] width 67 height 12
click at [138, 163] on span "剪髮 - 700" at bounding box center [135, 158] width 83 height 11
type input "剪髮(A01)"
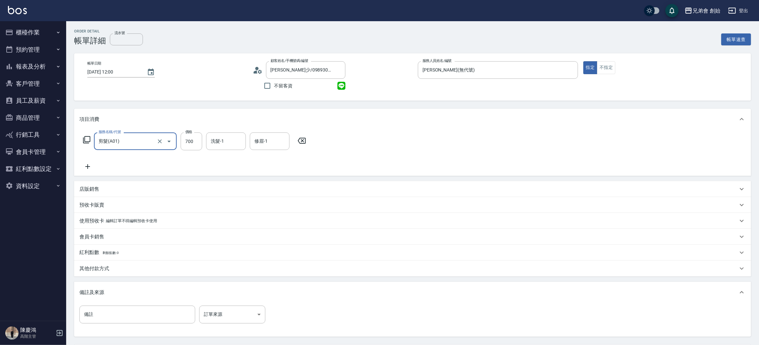
scroll to position [62, 0]
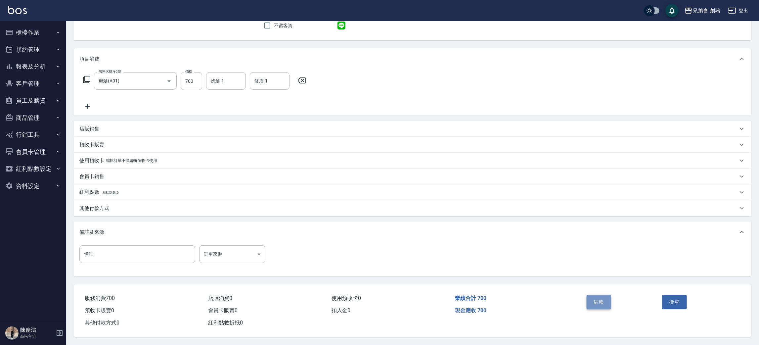
click at [603, 296] on button "結帳" at bounding box center [599, 302] width 25 height 14
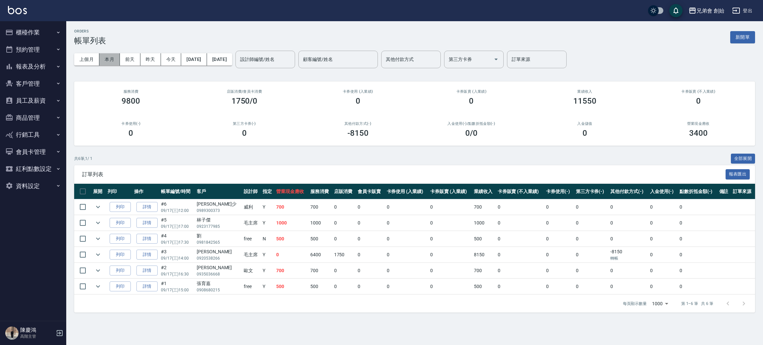
click at [108, 59] on button "本月" at bounding box center [109, 59] width 21 height 12
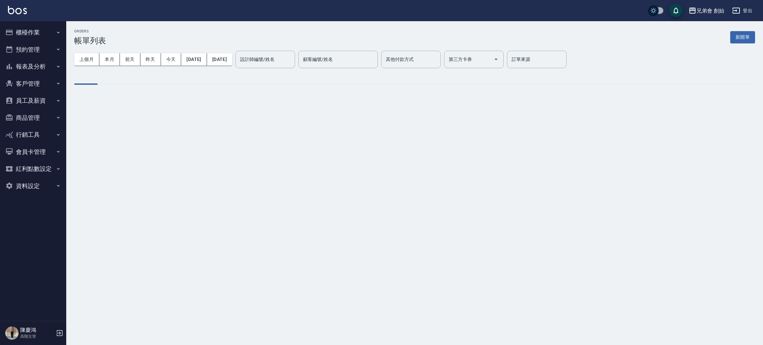
click at [275, 64] on input "設計師編號/姓名" at bounding box center [265, 60] width 54 height 12
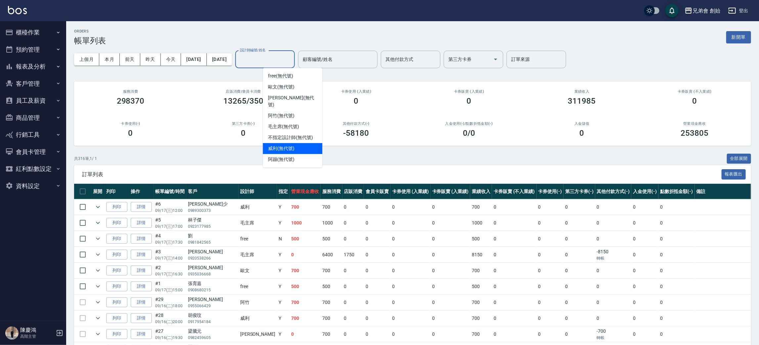
click at [274, 145] on span "威利 (無代號)" at bounding box center [281, 148] width 26 height 7
type input "威利(無代號)"
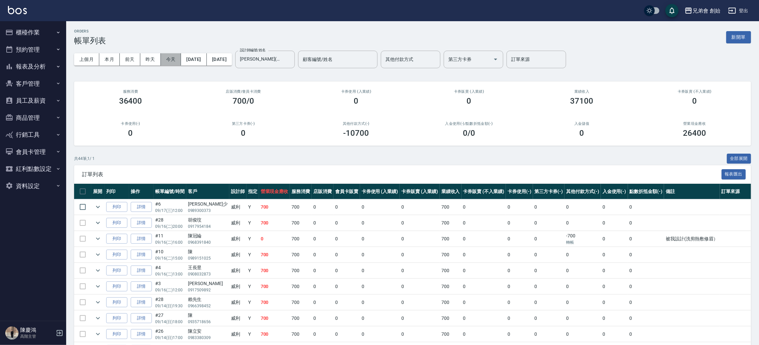
click at [171, 62] on button "今天" at bounding box center [171, 59] width 21 height 12
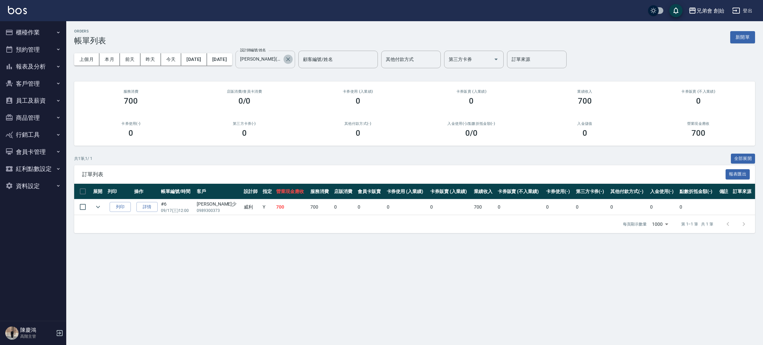
click at [291, 62] on icon "Clear" at bounding box center [288, 59] width 7 height 7
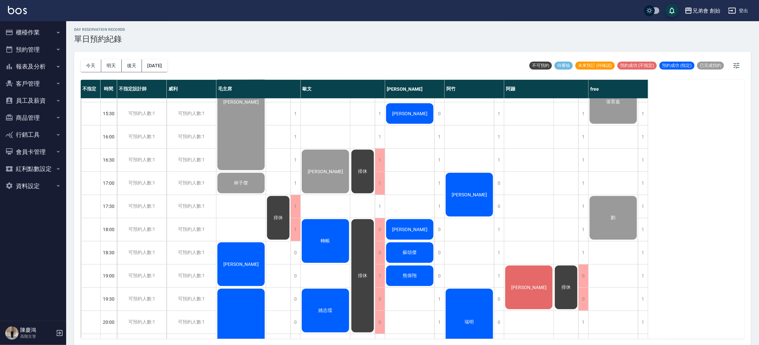
scroll to position [397, 0]
